Goal: Navigation & Orientation: Understand site structure

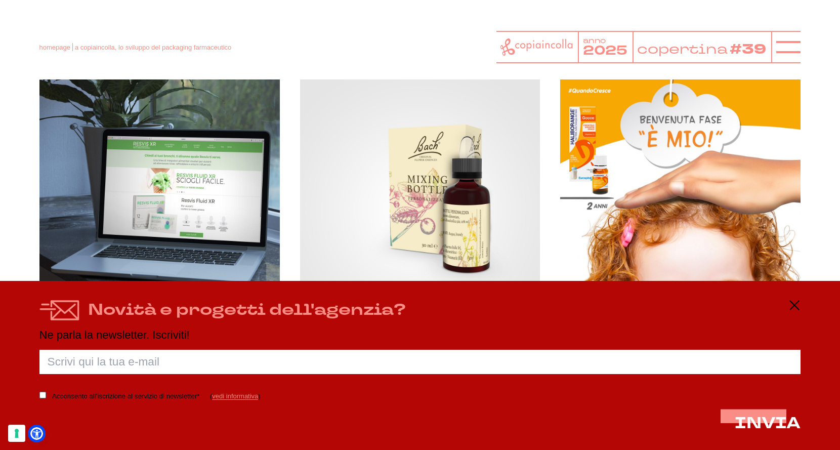
scroll to position [816, 0]
click at [792, 305] on line at bounding box center [794, 305] width 12 height 0
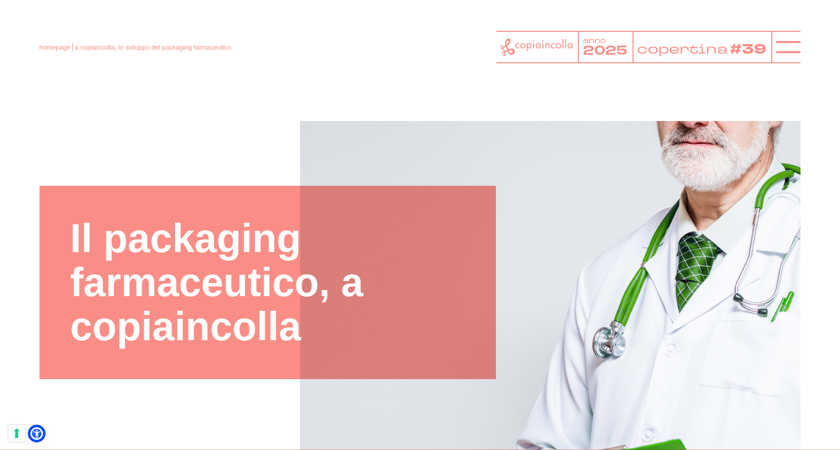
scroll to position [0, 0]
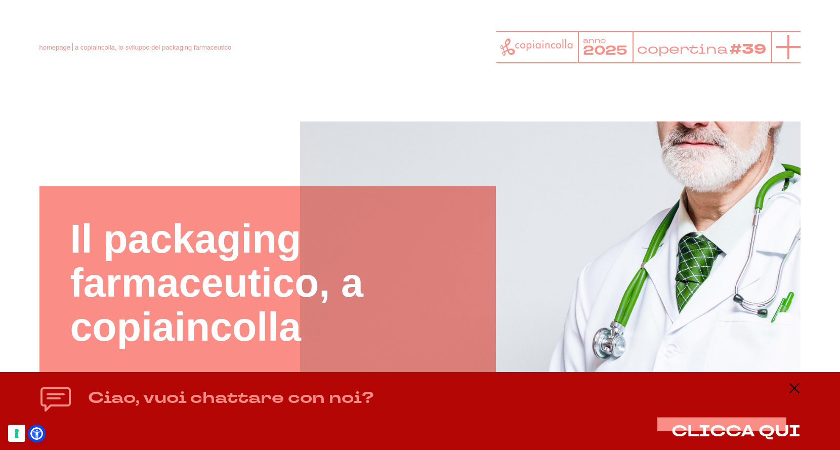
click at [788, 44] on line at bounding box center [788, 47] width 0 height 24
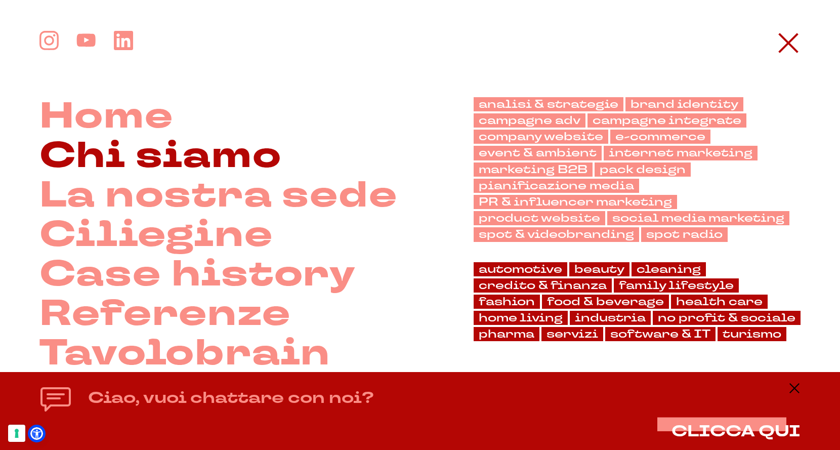
click at [207, 139] on link "Chi siamo" at bounding box center [160, 156] width 242 height 39
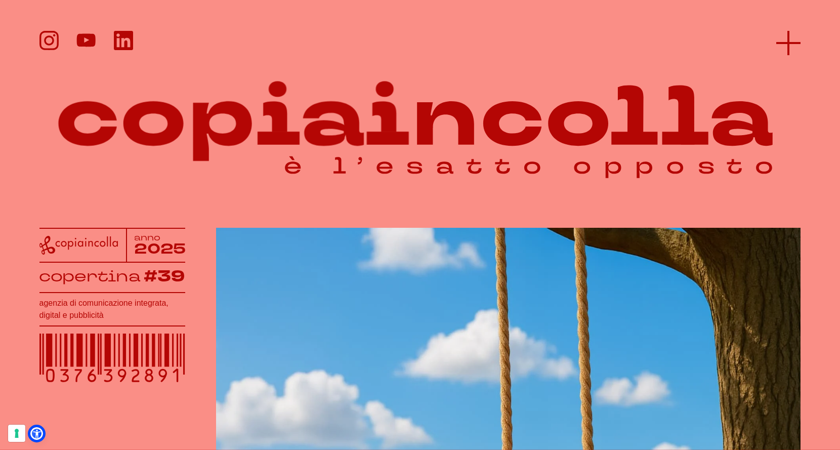
click at [796, 34] on icon at bounding box center [788, 43] width 24 height 24
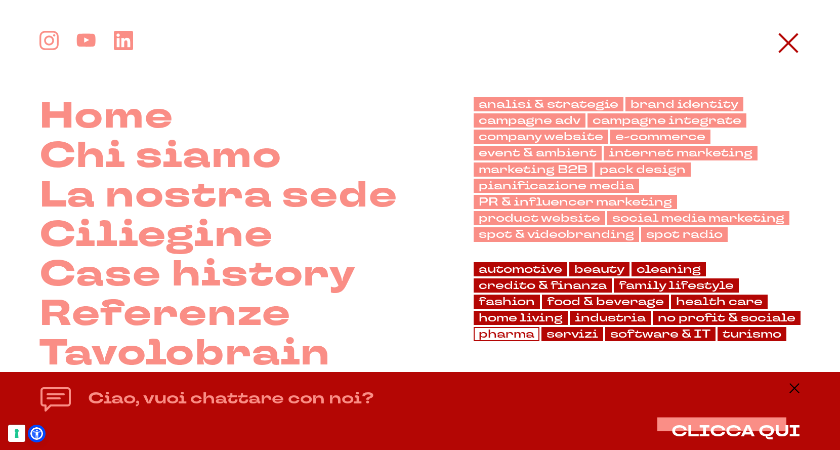
click at [478, 334] on link "pharma" at bounding box center [506, 334] width 66 height 14
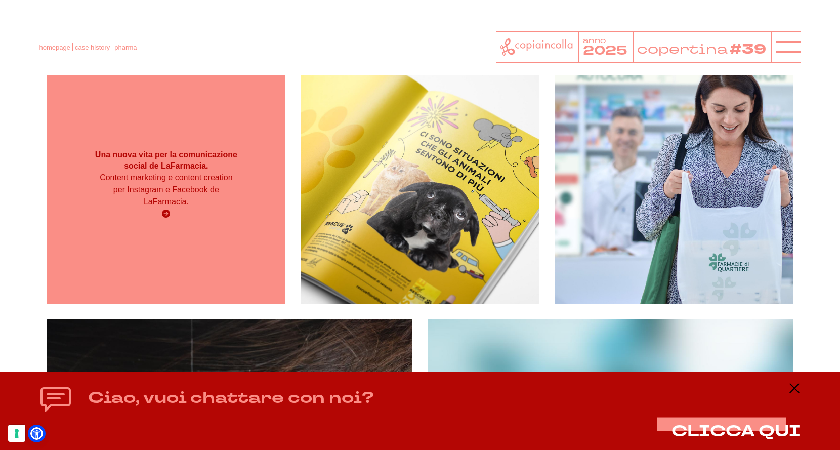
scroll to position [171, 0]
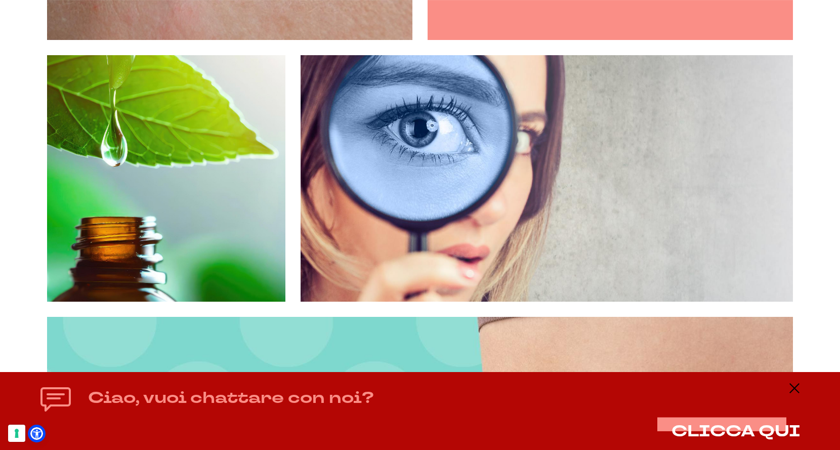
scroll to position [817, 0]
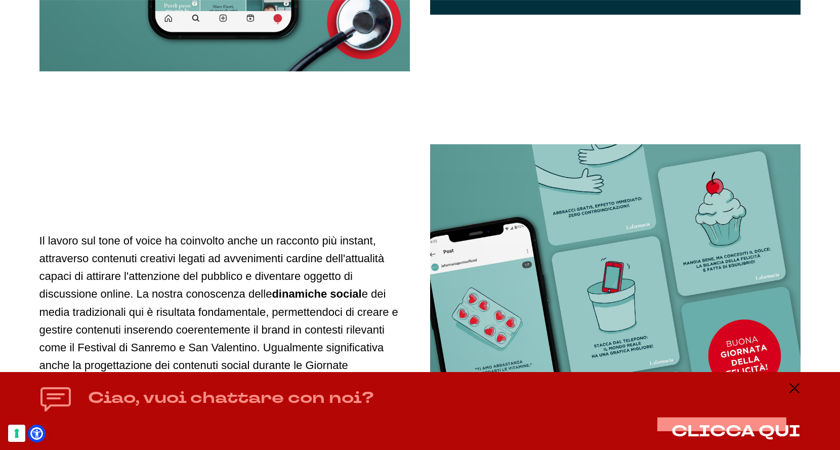
scroll to position [1490, 0]
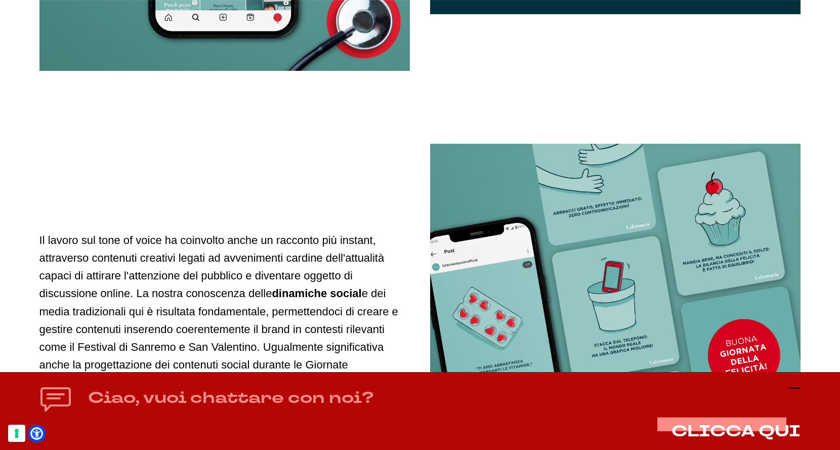
click at [794, 385] on icon at bounding box center [794, 388] width 12 height 12
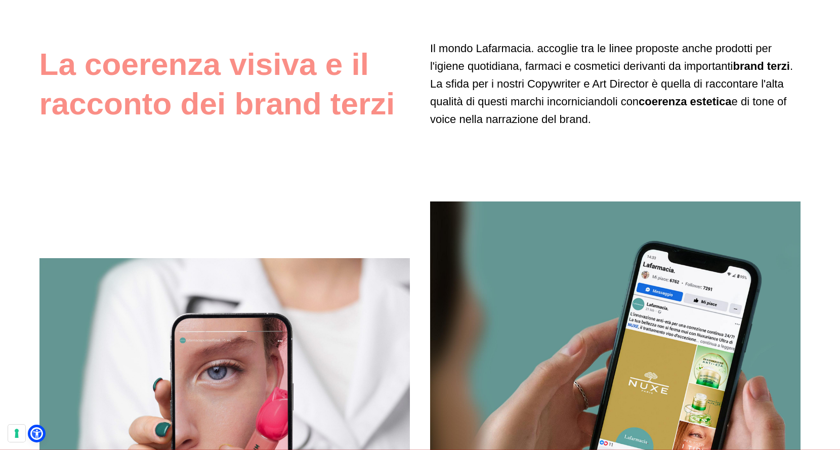
scroll to position [3077, 0]
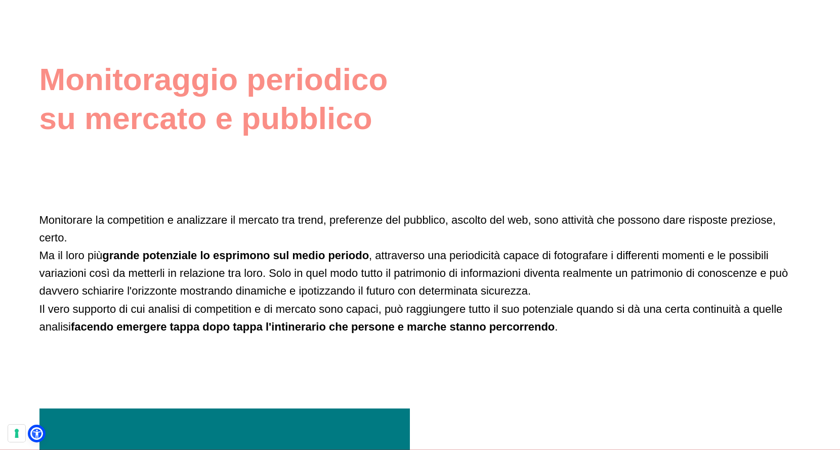
scroll to position [1661, 0]
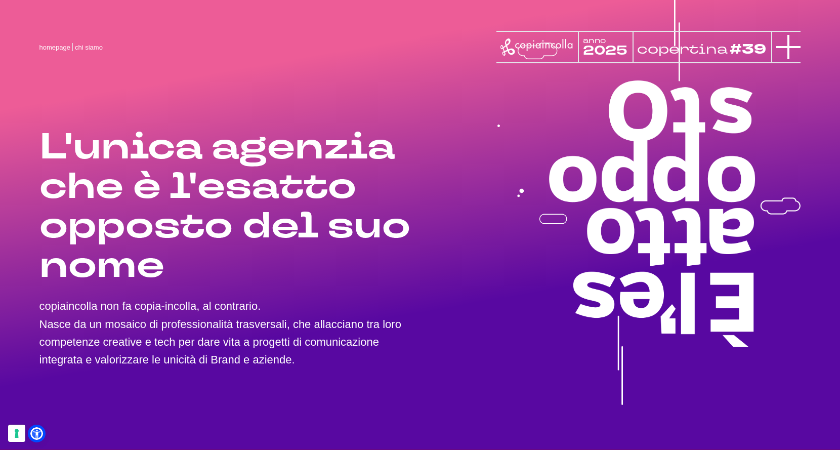
click at [776, 49] on icon at bounding box center [788, 47] width 24 height 24
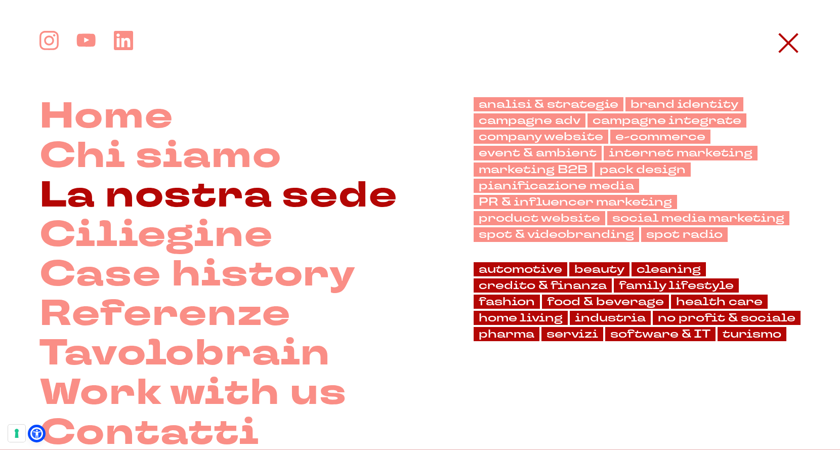
click at [196, 205] on link "La nostra sede" at bounding box center [218, 195] width 358 height 39
